Goal: Task Accomplishment & Management: Manage account settings

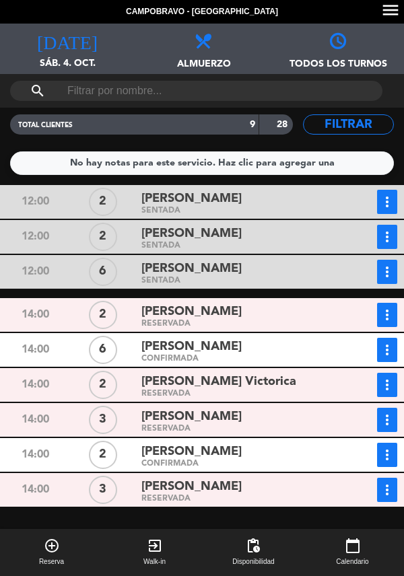
scroll to position [62, 0]
click at [236, 338] on div "[PERSON_NAME]" at bounding box center [238, 347] width 194 height 18
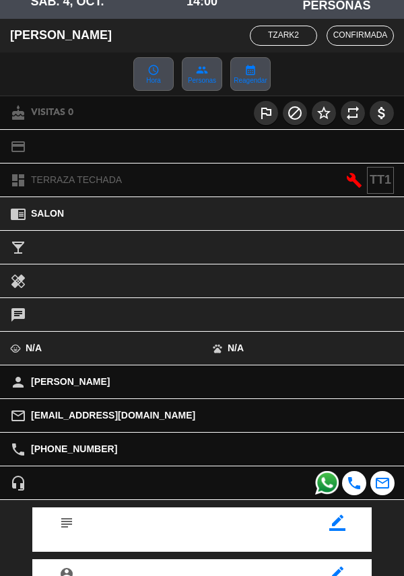
scroll to position [176, 0]
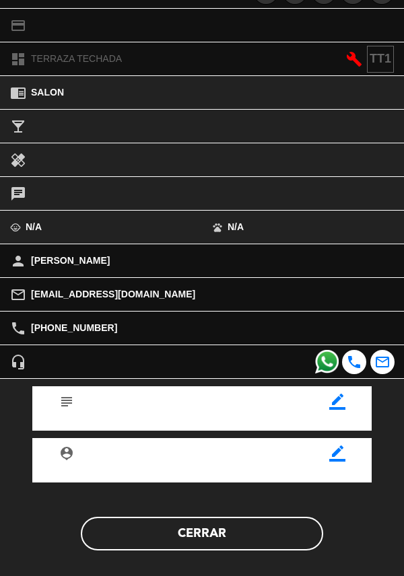
click at [204, 537] on button "Cerrar" at bounding box center [202, 534] width 242 height 34
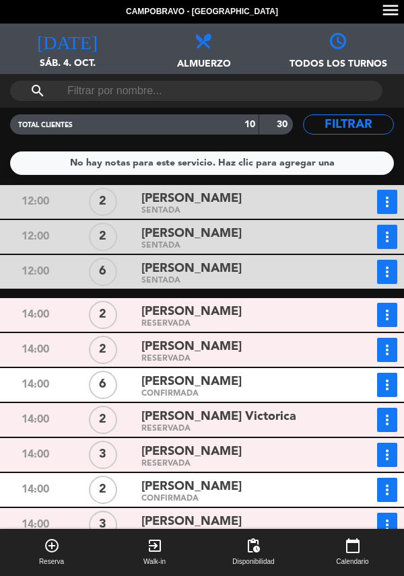
click at [261, 260] on div "[PERSON_NAME]" at bounding box center [238, 269] width 194 height 18
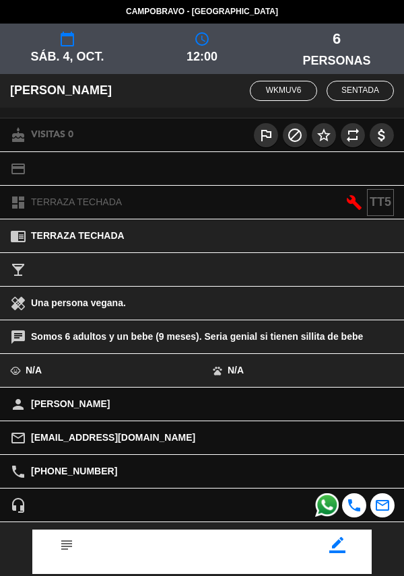
scroll to position [143, 0]
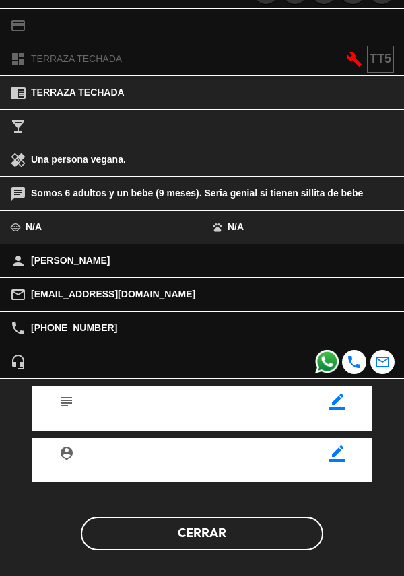
click at [212, 544] on button "Cerrar" at bounding box center [202, 534] width 242 height 34
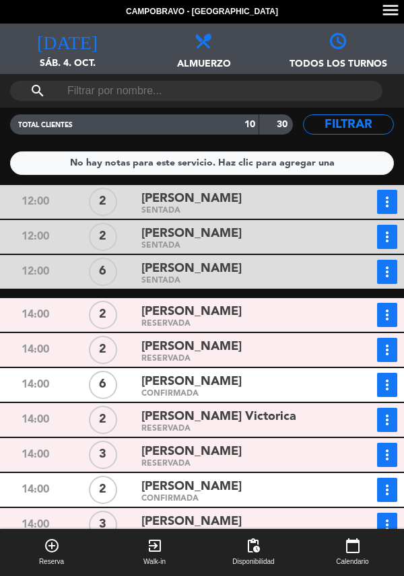
click at [236, 373] on div "[PERSON_NAME]" at bounding box center [238, 382] width 194 height 18
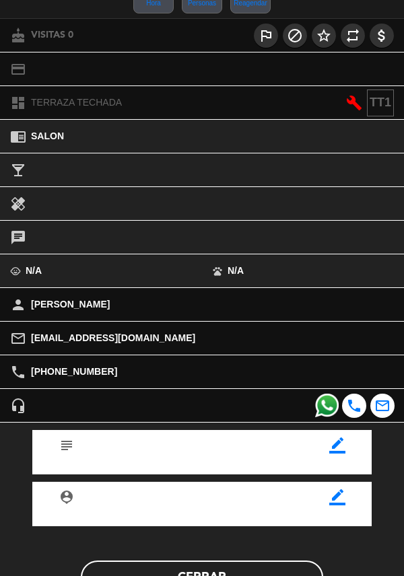
scroll to position [176, 0]
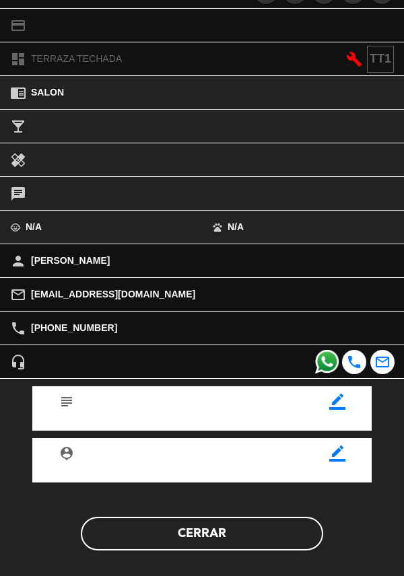
click at [193, 529] on button "Cerrar" at bounding box center [202, 534] width 242 height 34
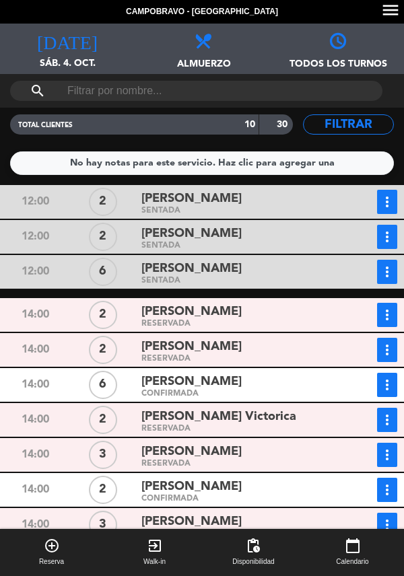
click at [394, 377] on icon "more_vert" at bounding box center [387, 385] width 16 height 16
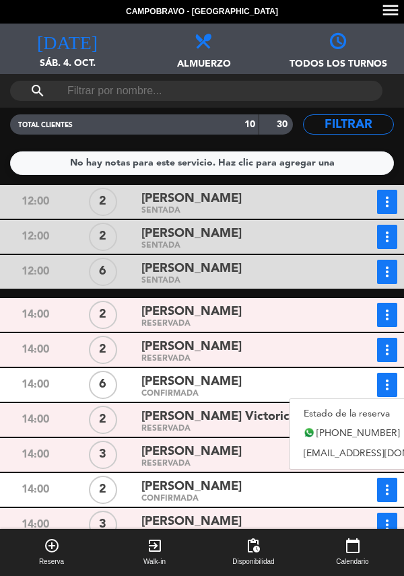
click at [320, 391] on div "CONFIRMADA" at bounding box center [238, 394] width 194 height 6
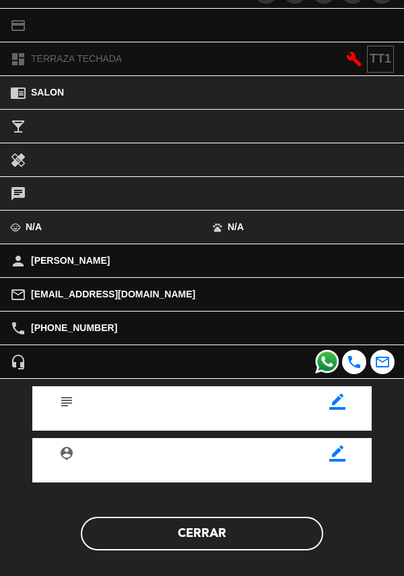
click at [222, 540] on button "Cerrar" at bounding box center [202, 534] width 242 height 34
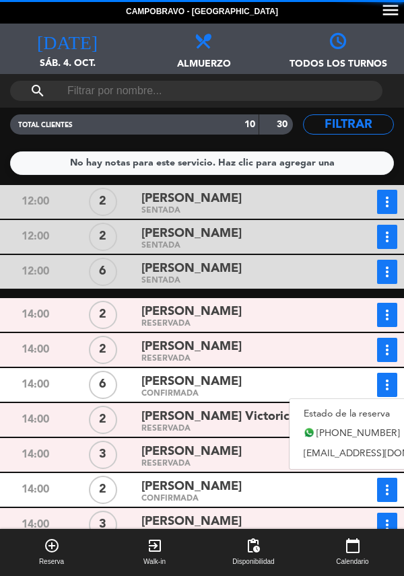
click at [311, 404] on link "Estado de la reserva" at bounding box center [383, 414] width 188 height 20
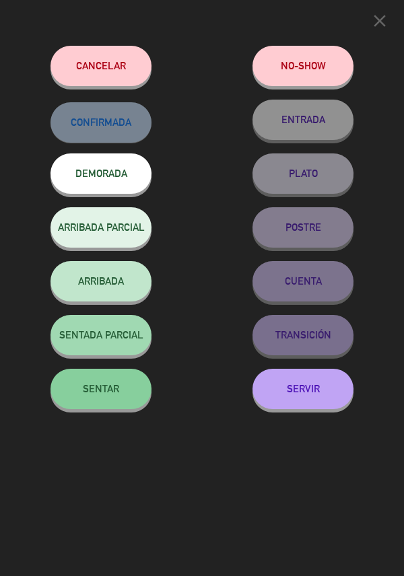
click at [110, 391] on span "SENTAR" at bounding box center [101, 388] width 36 height 11
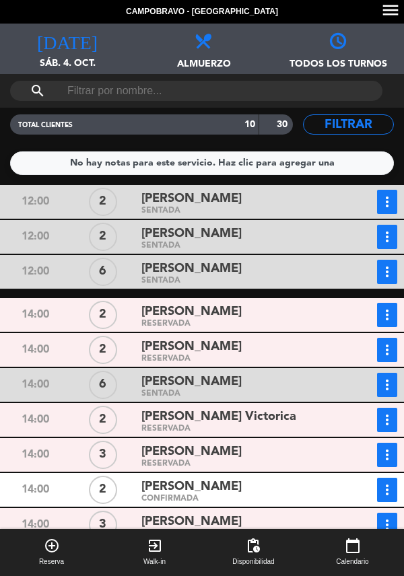
click at [264, 321] on div "RESERVADA" at bounding box center [238, 324] width 194 height 6
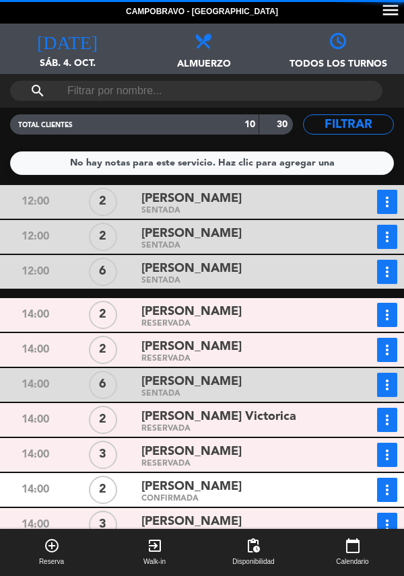
click at [236, 443] on div "[PERSON_NAME]" at bounding box center [238, 452] width 194 height 18
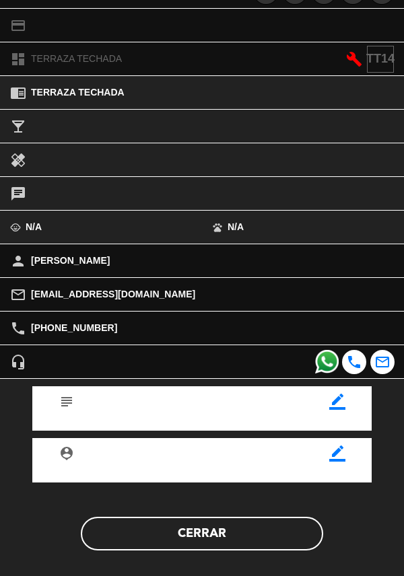
click at [202, 532] on button "Cerrar" at bounding box center [202, 534] width 242 height 34
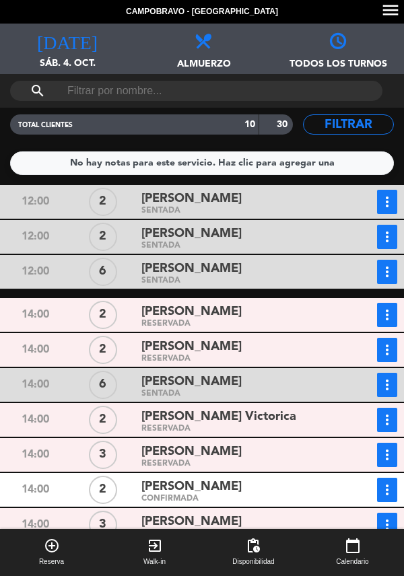
scroll to position [65, 0]
click at [238, 496] on div "CONFIRMADA" at bounding box center [238, 499] width 194 height 6
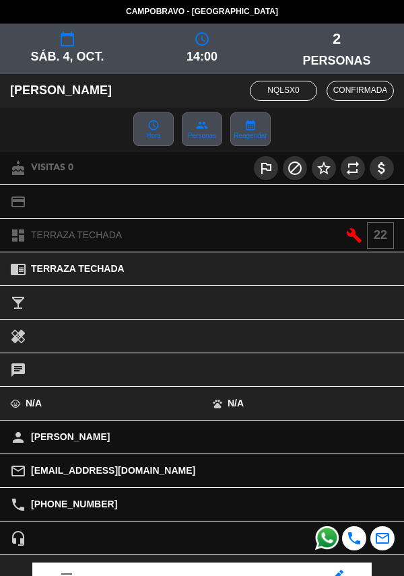
click at [228, 423] on div "person Sebastián Maison" at bounding box center [202, 437] width 404 height 33
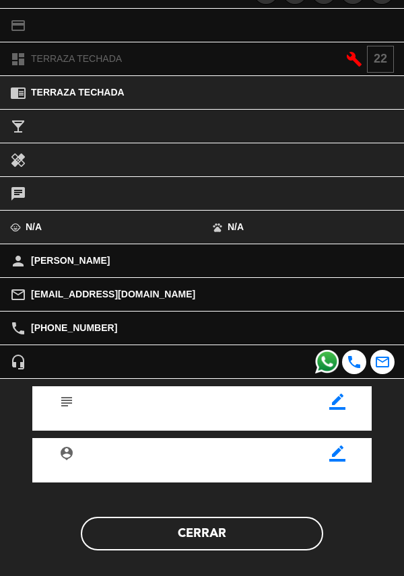
click at [245, 522] on button "Cerrar" at bounding box center [202, 534] width 242 height 34
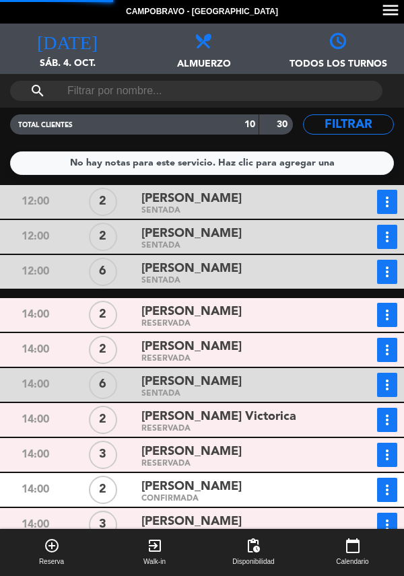
click at [392, 482] on icon "more_vert" at bounding box center [387, 490] width 16 height 16
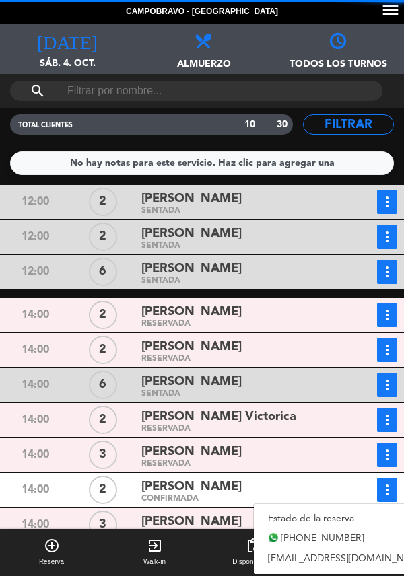
click at [291, 509] on link "Estado de la reserva" at bounding box center [348, 519] width 188 height 20
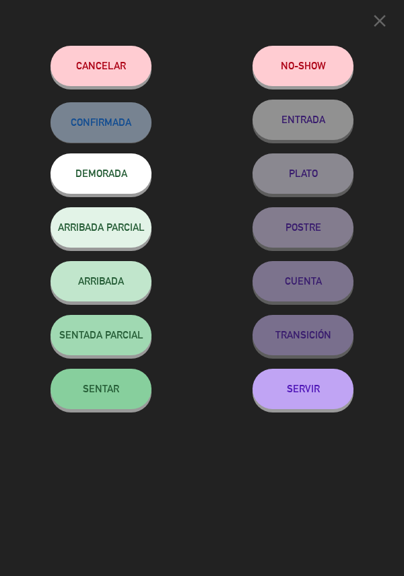
click at [102, 393] on span "SENTAR" at bounding box center [101, 388] width 36 height 11
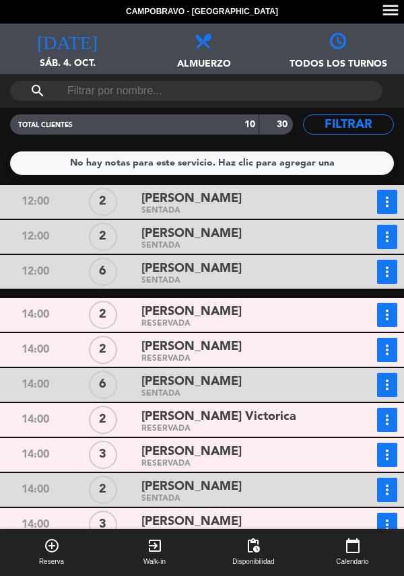
click at [203, 356] on div "RESERVADA" at bounding box center [238, 359] width 194 height 6
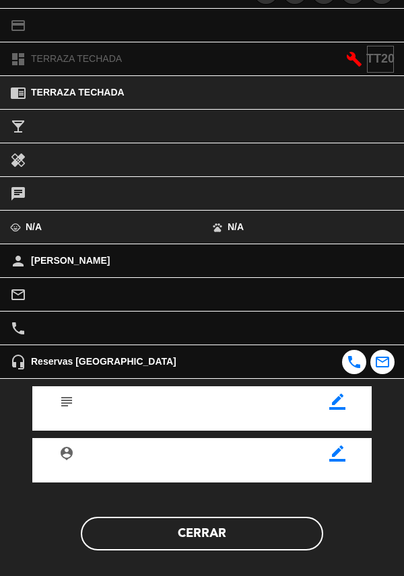
click at [216, 531] on button "Cerrar" at bounding box center [202, 534] width 242 height 34
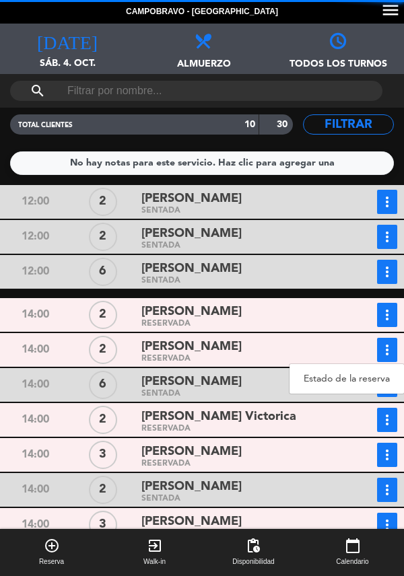
click at [314, 369] on link "Estado de la reserva" at bounding box center [346, 379] width 114 height 20
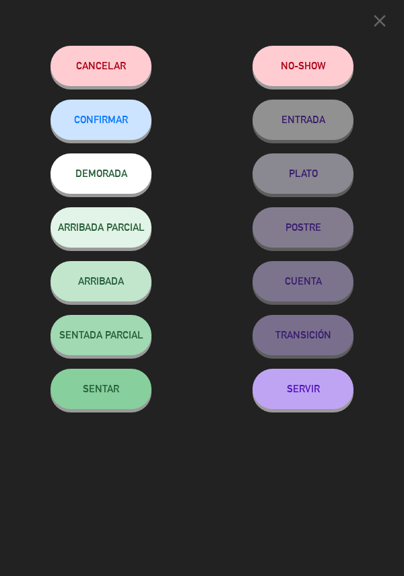
click at [110, 394] on span "SENTAR" at bounding box center [101, 388] width 36 height 11
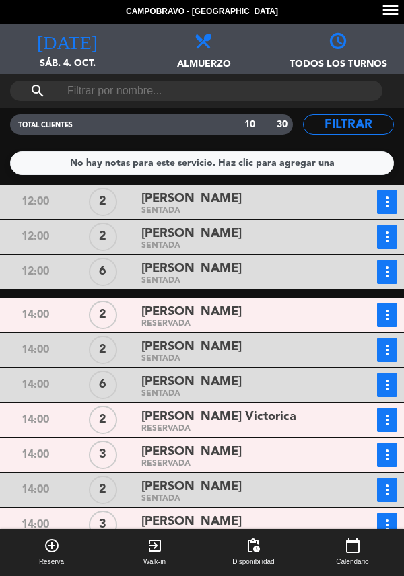
scroll to position [65, 0]
click at [256, 443] on div "[PERSON_NAME]" at bounding box center [238, 452] width 194 height 18
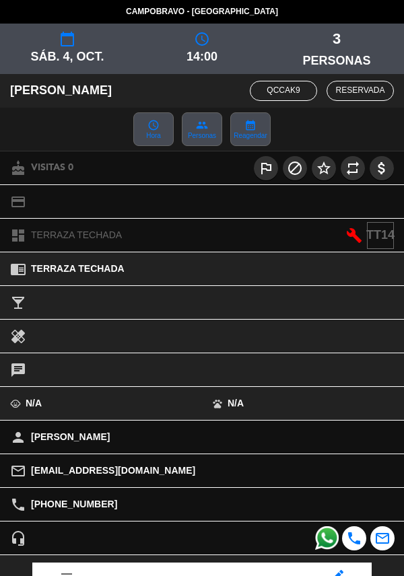
scroll to position [176, 0]
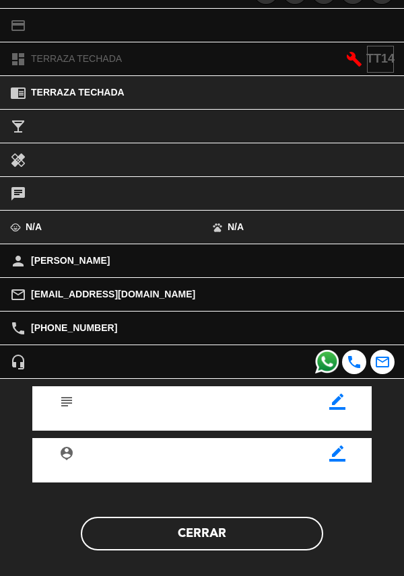
click at [228, 539] on button "Cerrar" at bounding box center [202, 534] width 242 height 34
click at [219, 528] on button "Cerrar" at bounding box center [202, 534] width 242 height 34
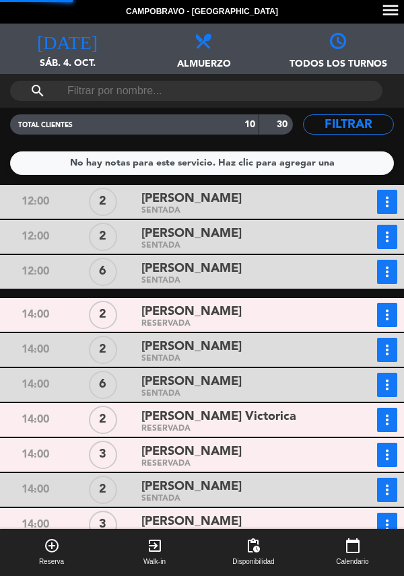
click at [230, 513] on div "[PERSON_NAME]" at bounding box center [238, 522] width 194 height 18
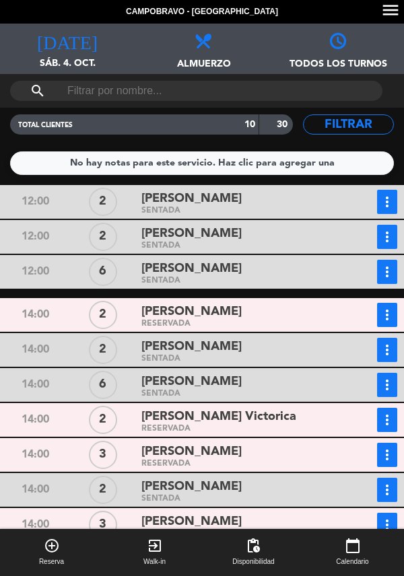
scroll to position [65, 0]
